Goal: Task Accomplishment & Management: Complete application form

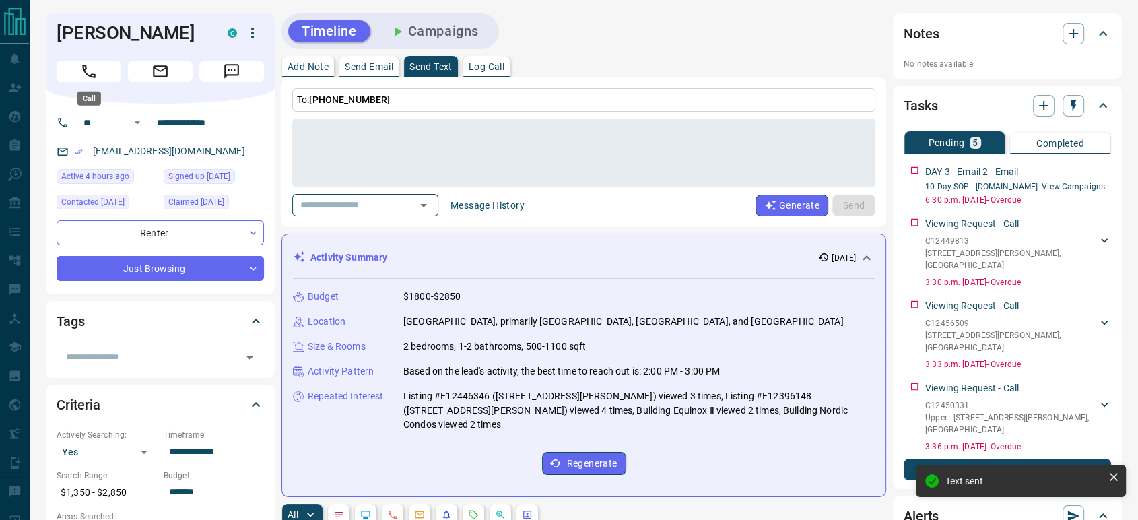
drag, startPoint x: 98, startPoint y: 69, endPoint x: 879, endPoint y: 274, distance: 807.8
click at [98, 69] on button "Call" at bounding box center [89, 72] width 65 height 22
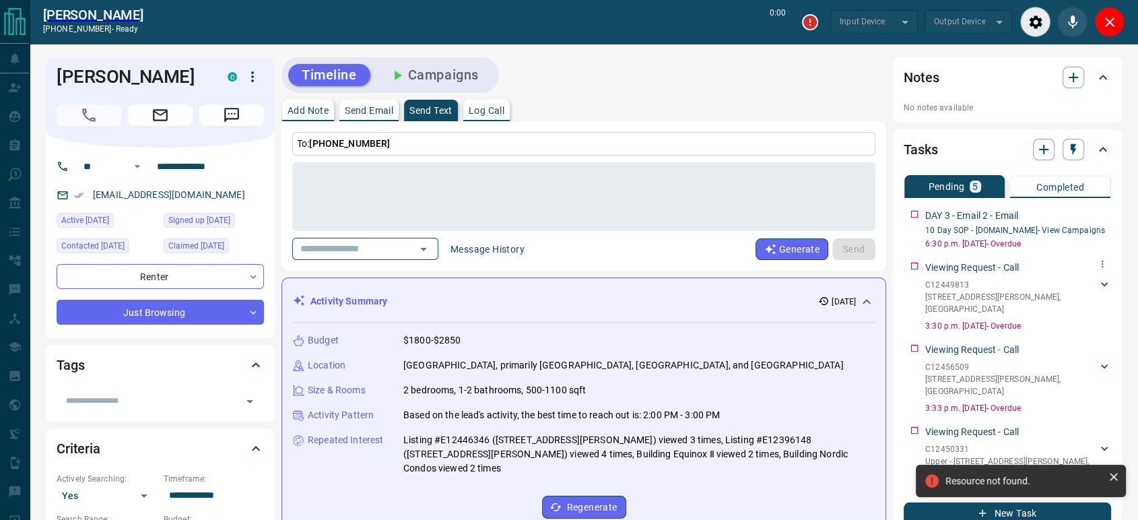
type input "*******"
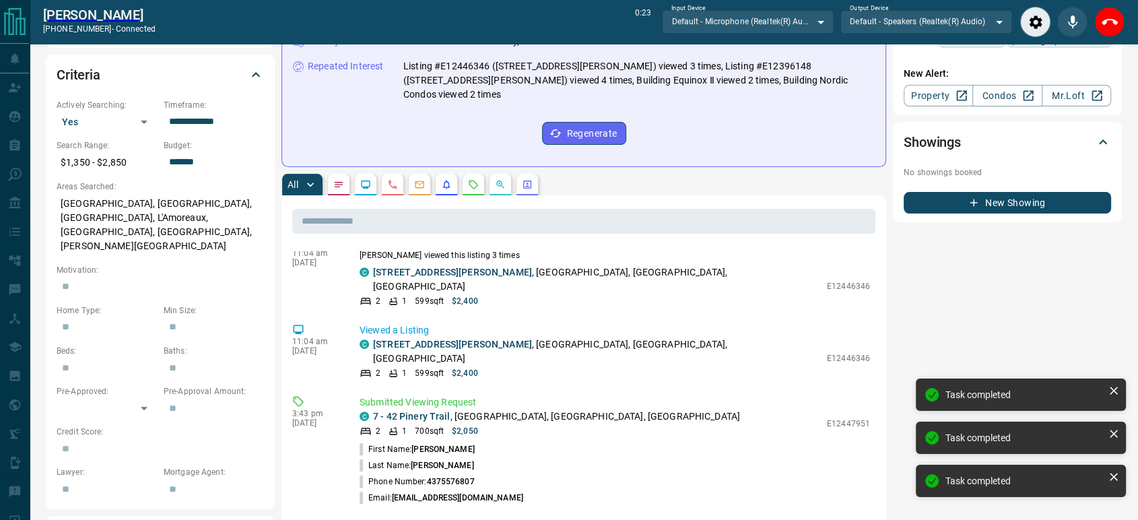
scroll to position [594, 0]
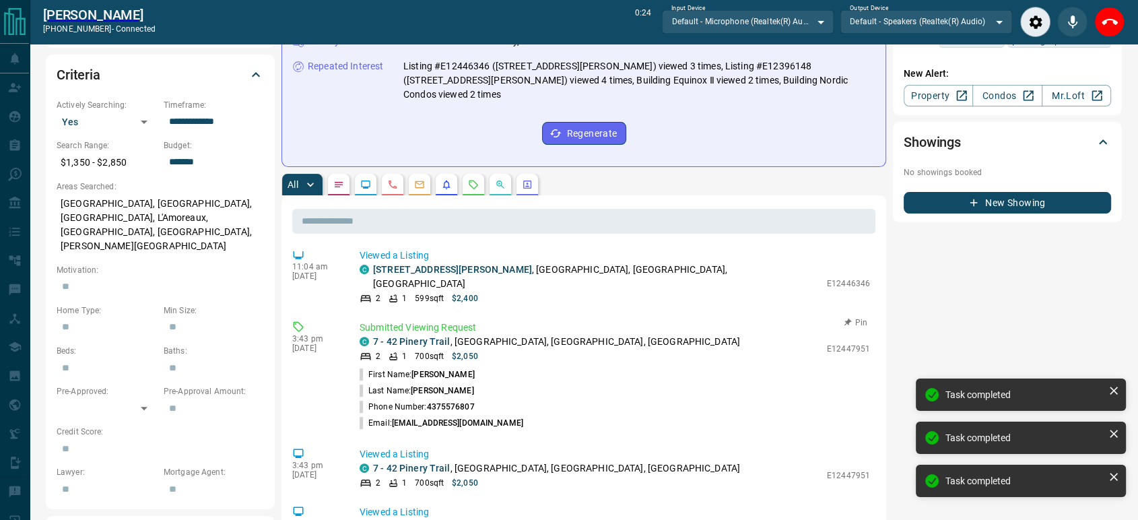
click at [827, 343] on p "E12447951" at bounding box center [848, 349] width 43 height 12
click at [832, 343] on p "E12447951" at bounding box center [848, 349] width 43 height 12
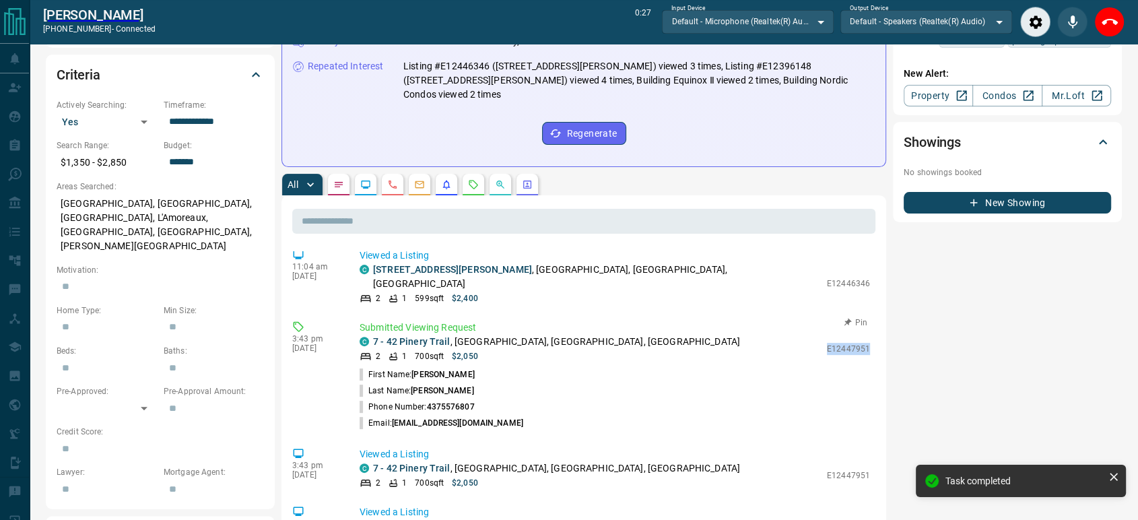
copy p "E12447951"
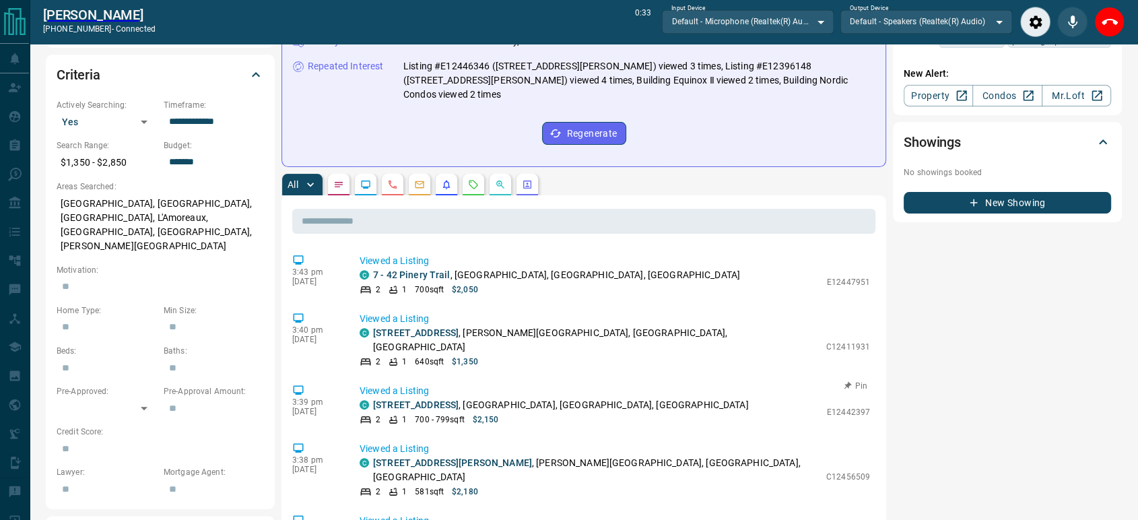
scroll to position [932, 0]
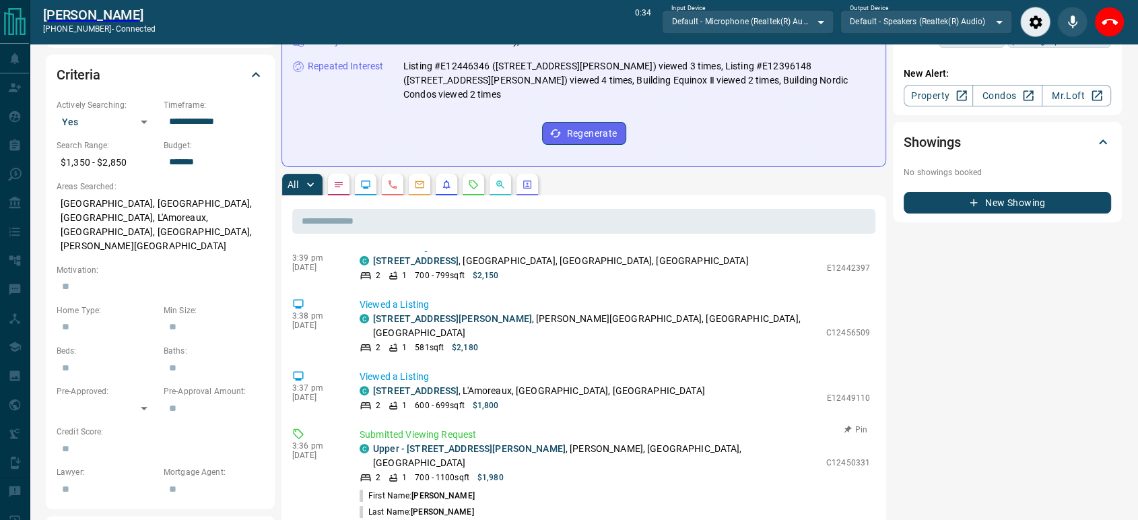
click at [827, 456] on p "C12450331" at bounding box center [848, 462] width 44 height 12
copy p "C12450331"
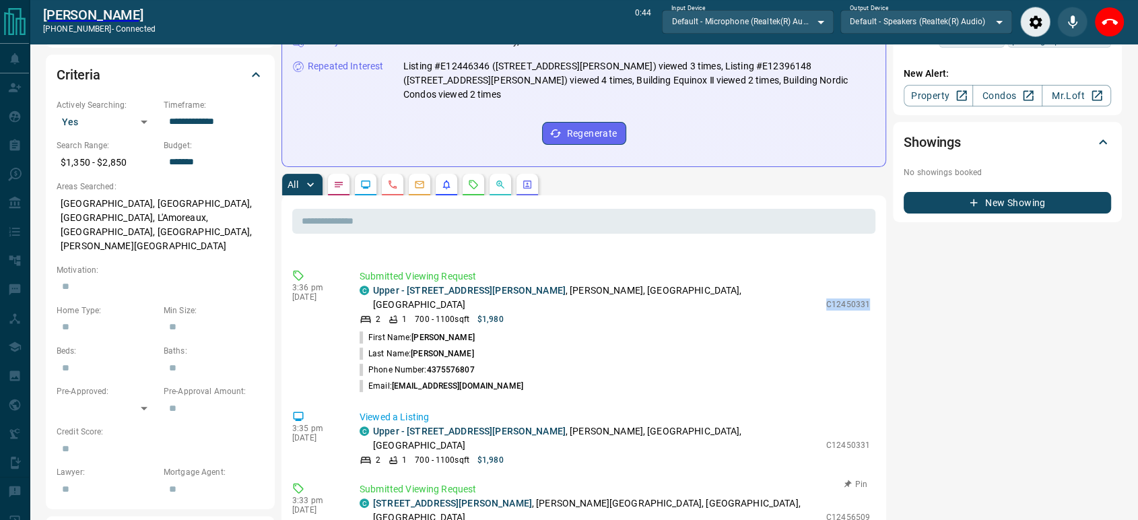
scroll to position [1081, 0]
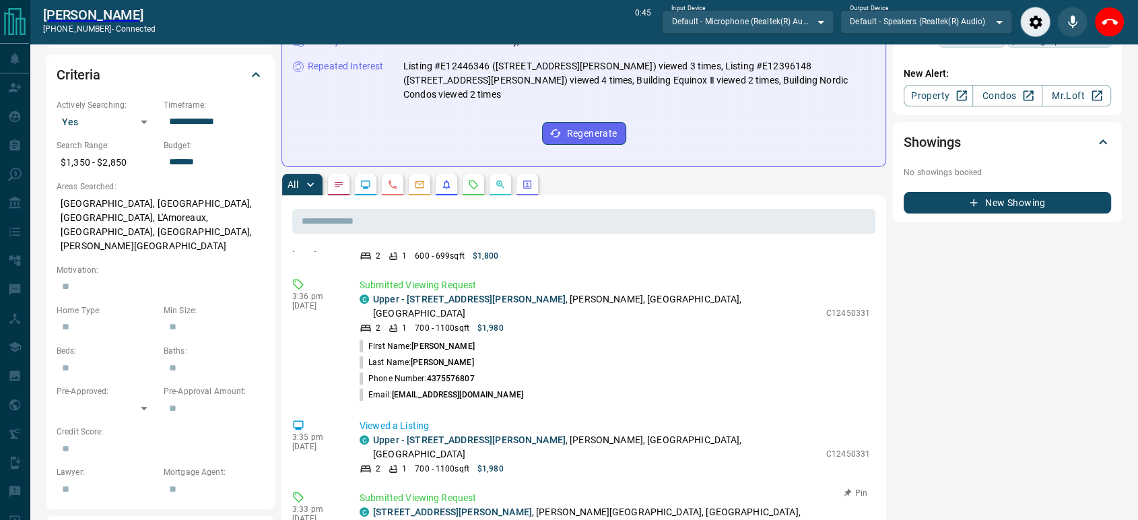
click at [837, 519] on p "C12456509" at bounding box center [848, 526] width 44 height 12
copy p "C12456509"
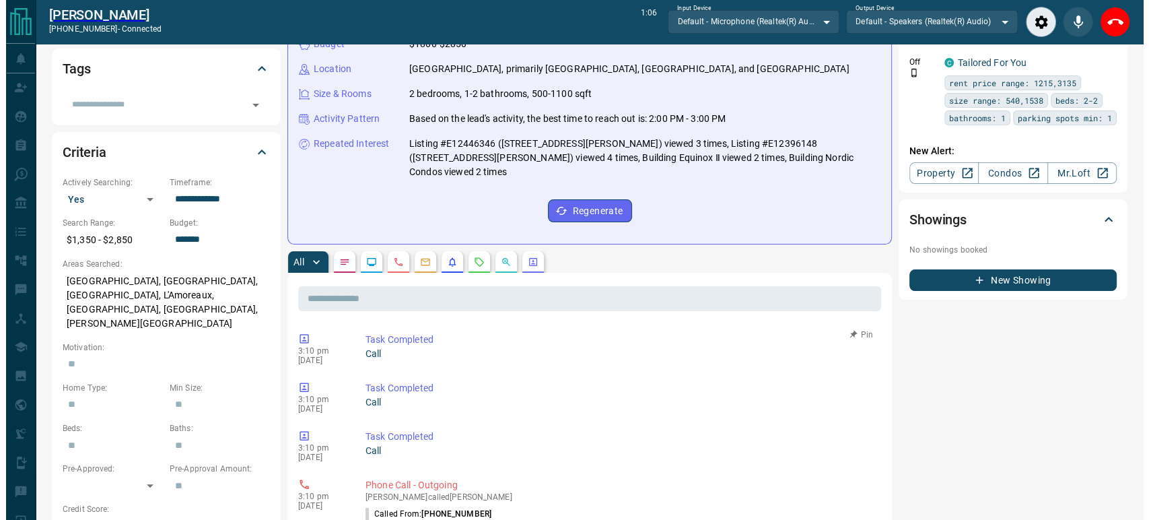
scroll to position [0, 0]
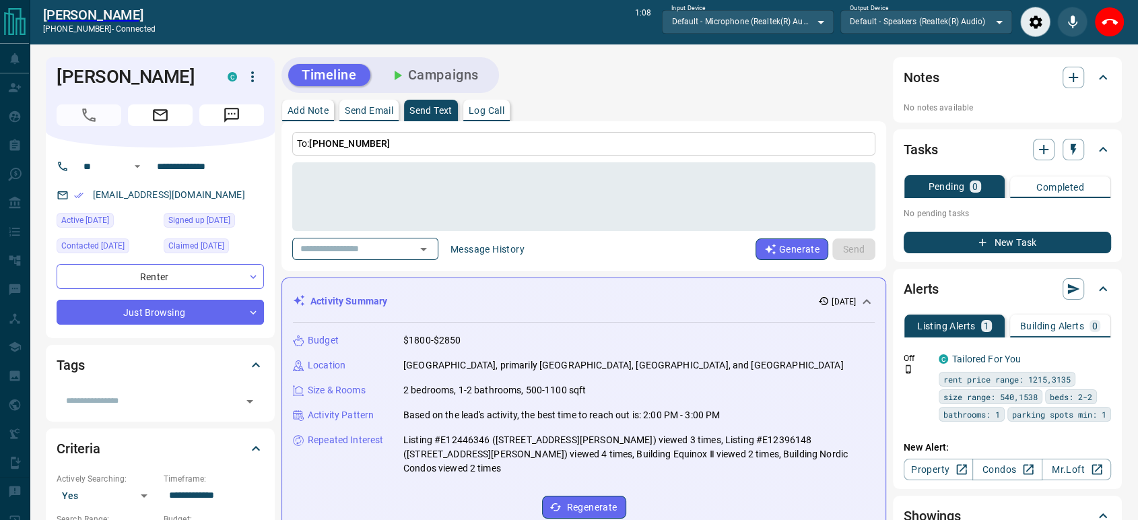
click at [485, 112] on p "Log Call" at bounding box center [486, 110] width 36 height 9
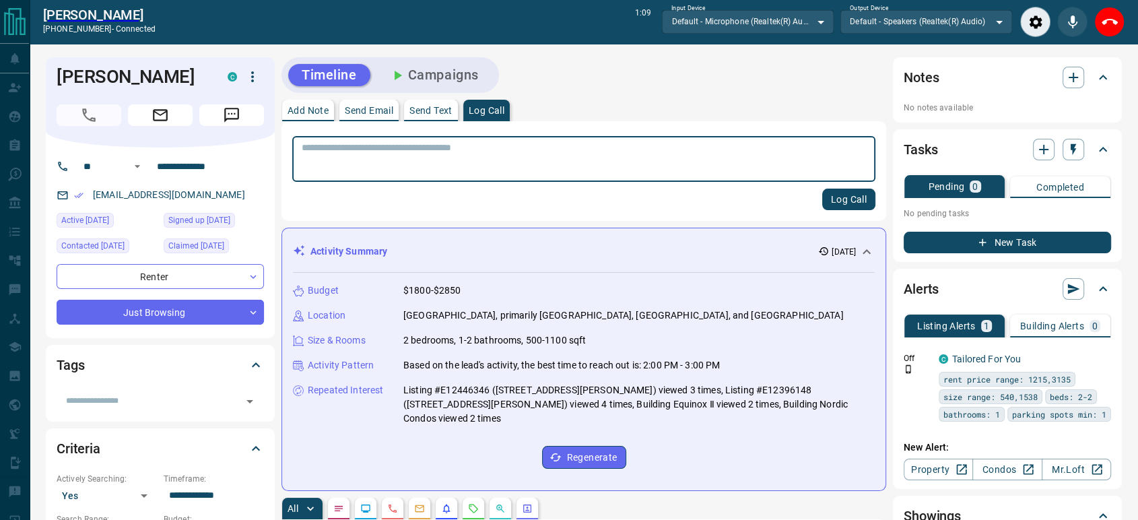
click at [389, 160] on textarea at bounding box center [584, 159] width 564 height 34
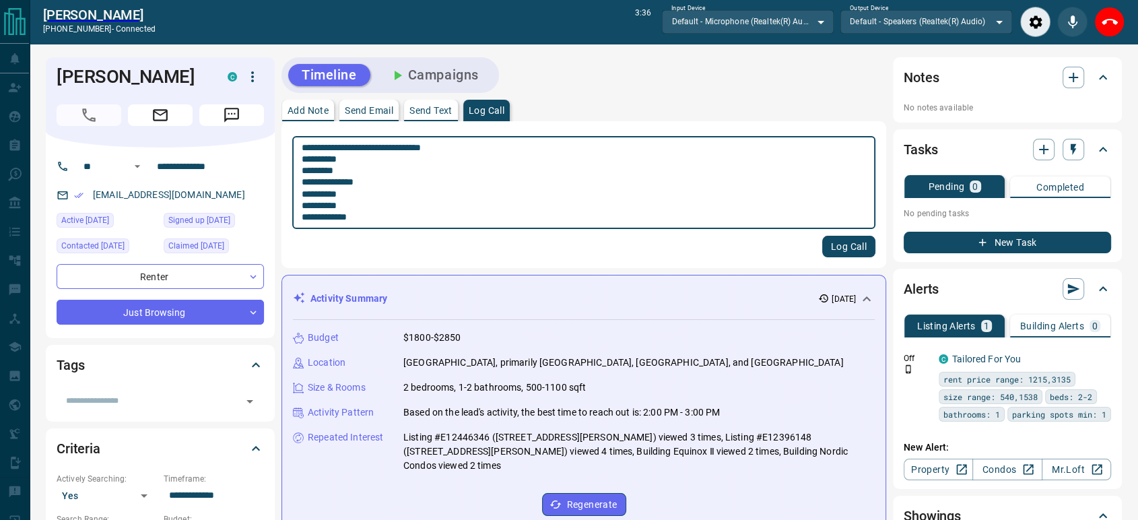
type textarea "**********"
click at [837, 241] on button "Log Call" at bounding box center [848, 247] width 53 height 22
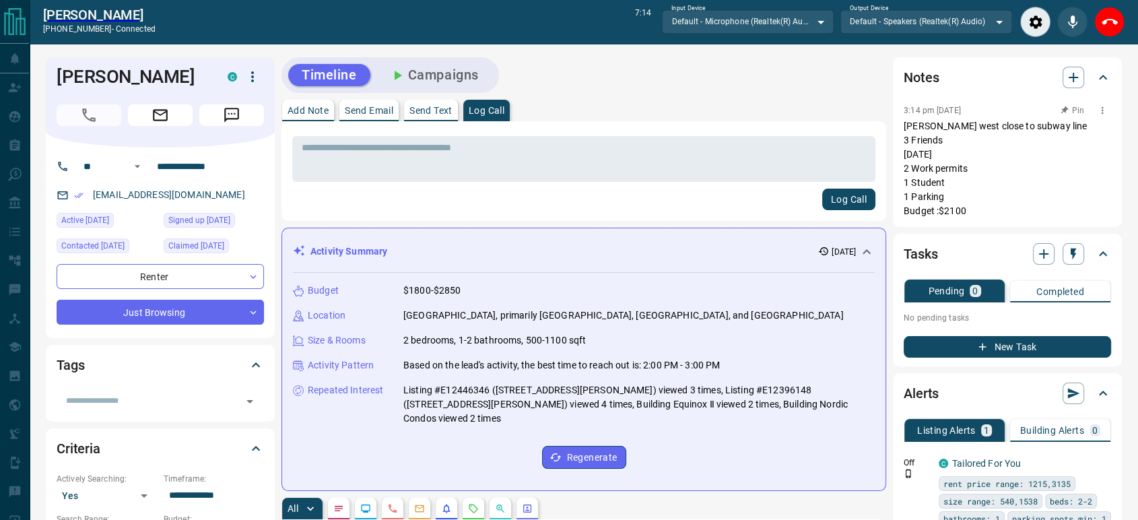
click at [1105, 110] on icon "button" at bounding box center [1101, 110] width 11 height 11
click at [1071, 133] on icon at bounding box center [1066, 134] width 9 height 9
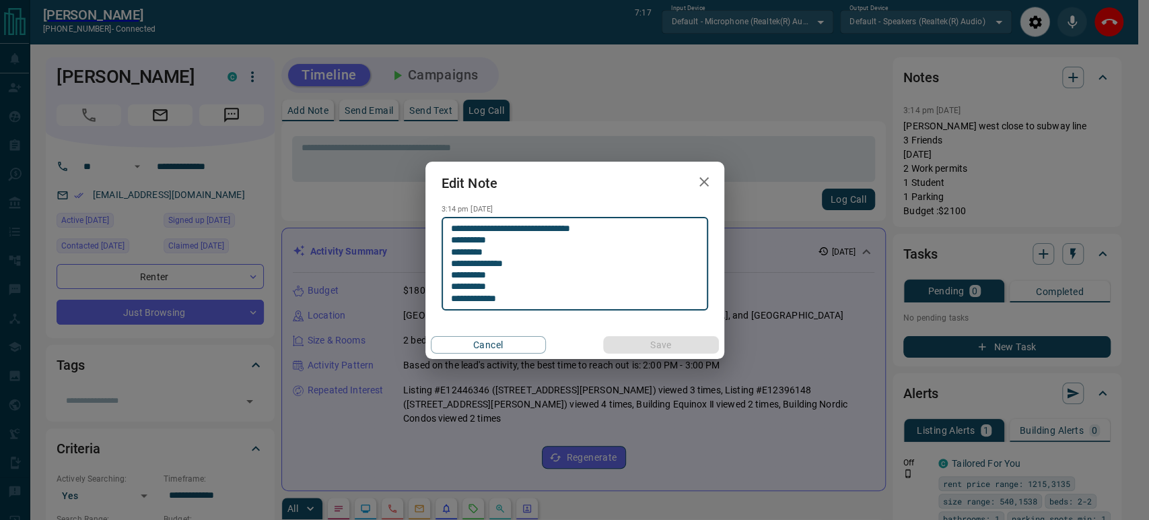
click at [521, 295] on textarea "**********" at bounding box center [575, 263] width 248 height 81
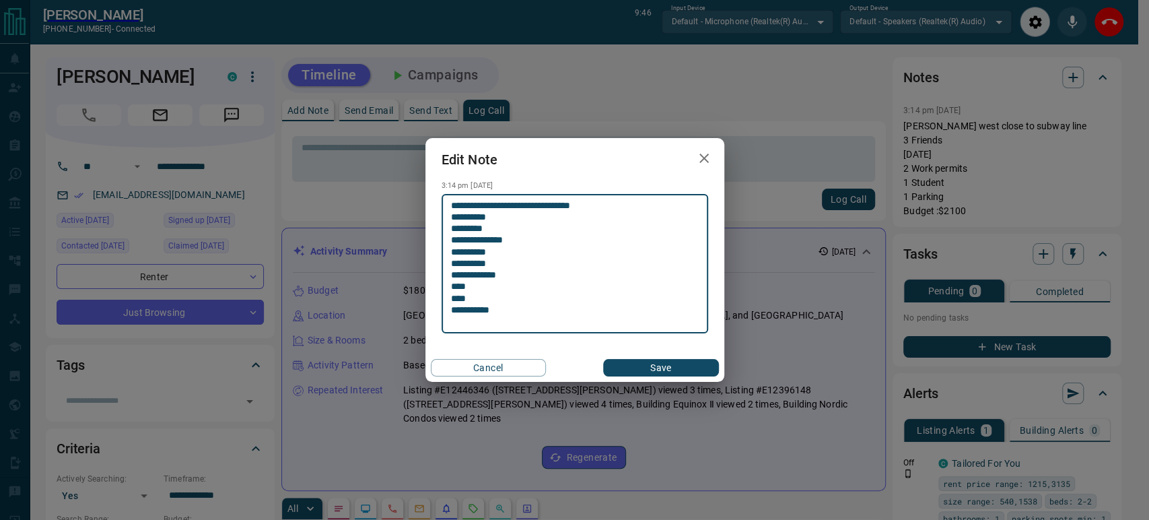
type textarea "**********"
click at [656, 364] on button "Save" at bounding box center [660, 368] width 115 height 18
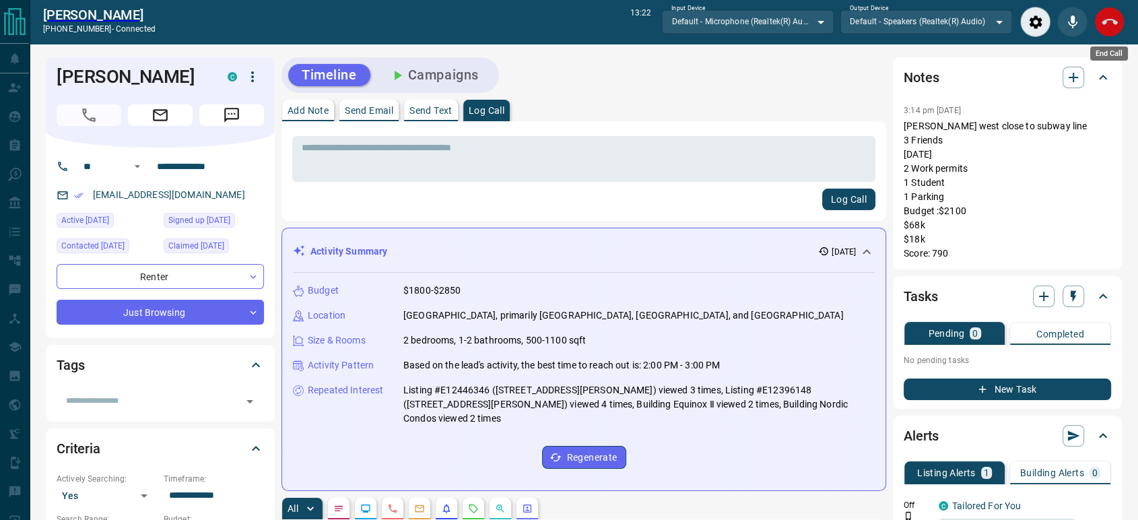
click at [1113, 28] on icon "End Call" at bounding box center [1109, 22] width 16 height 16
